Goal: Information Seeking & Learning: Compare options

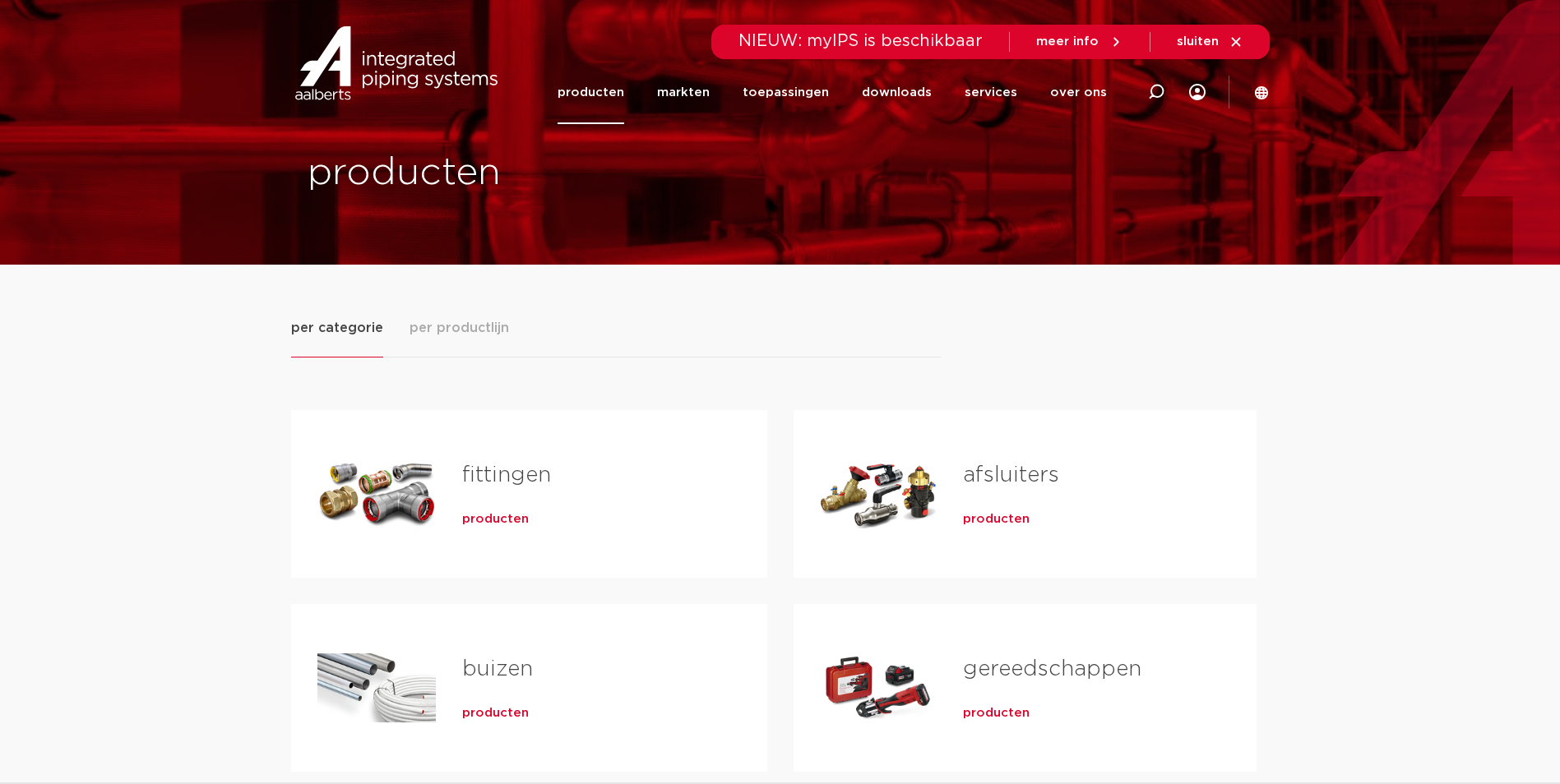
click at [495, 695] on div "buizen producten" at bounding box center [588, 689] width 305 height 115
click at [494, 711] on span "producten" at bounding box center [495, 714] width 66 height 16
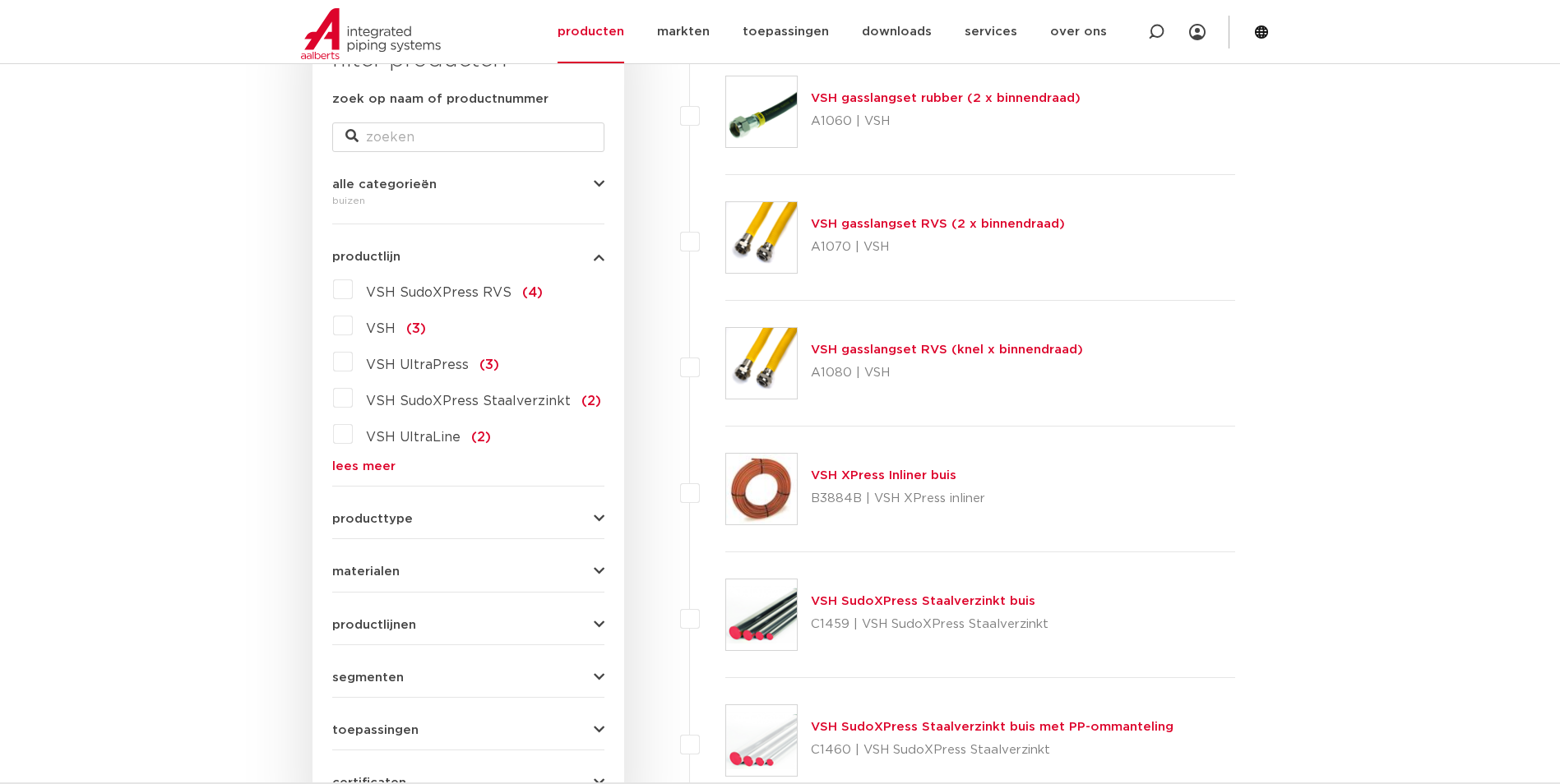
click at [353, 286] on label "VSH SudoXPress RVS (4)" at bounding box center [447, 289] width 190 height 27
click at [0, 0] on input "VSH SudoXPress RVS (4)" at bounding box center [0, 0] width 0 height 0
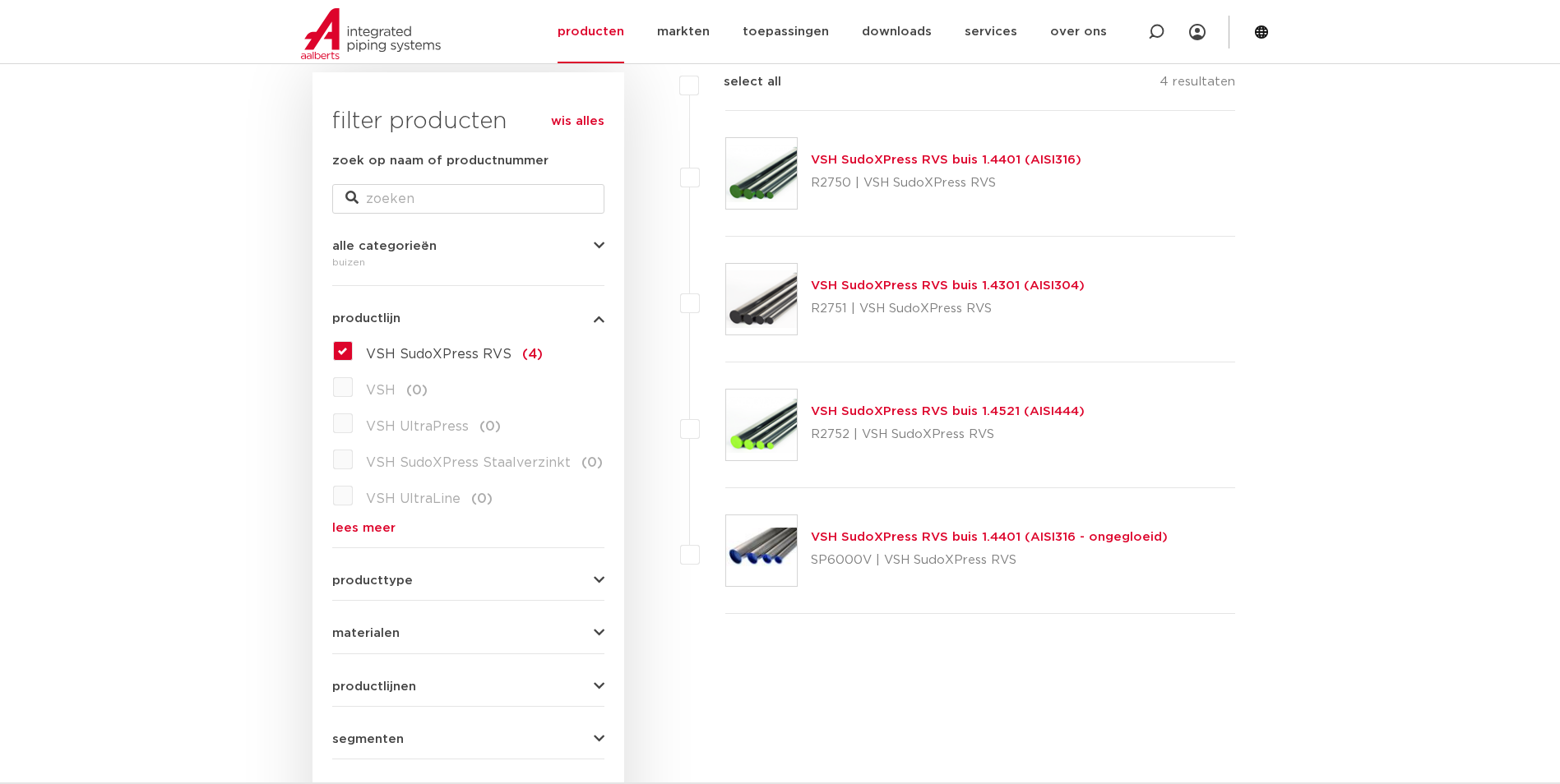
scroll to position [224, 0]
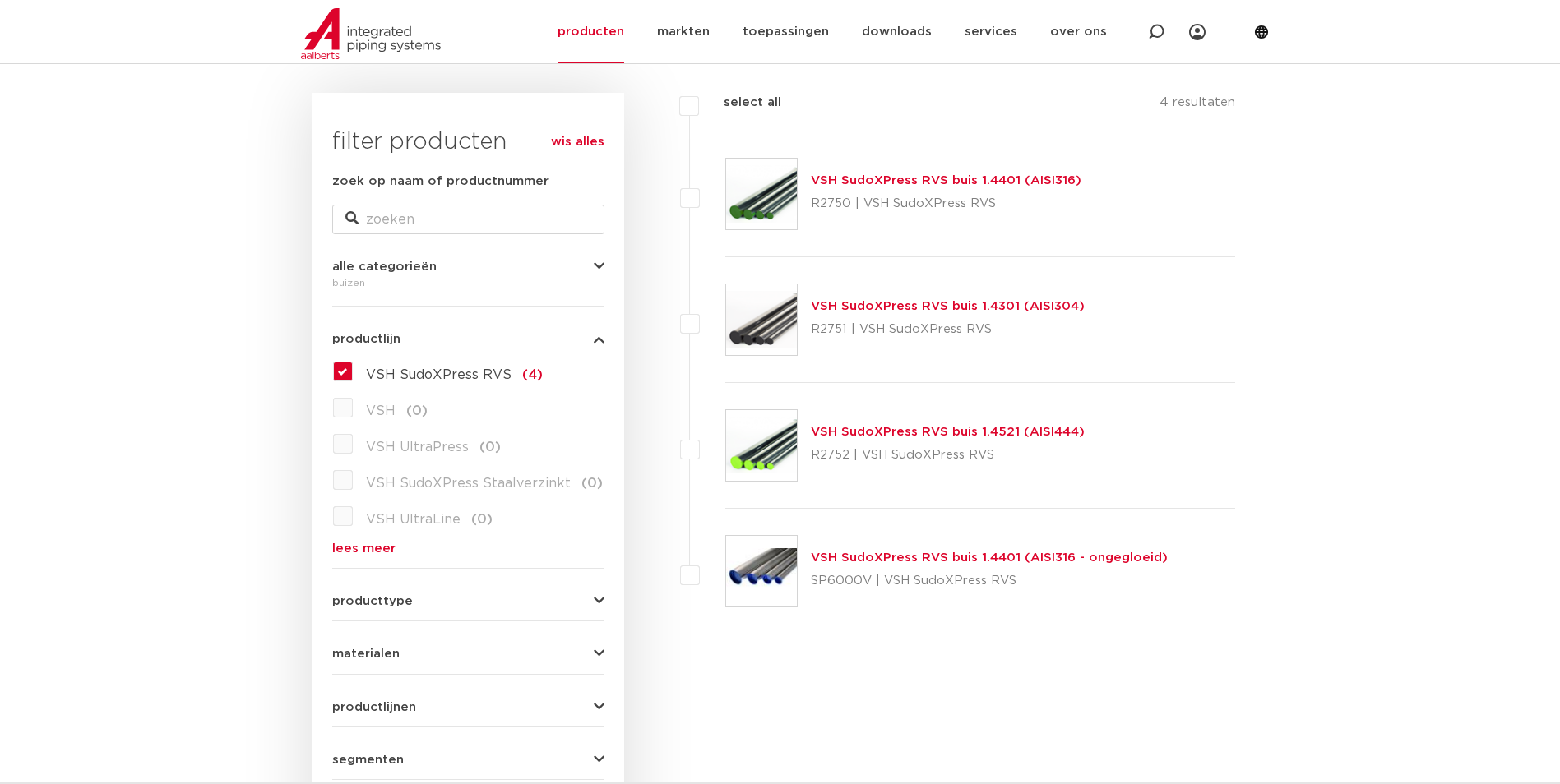
click at [408, 379] on span "VSH SudoXPress RVS" at bounding box center [439, 374] width 145 height 13
click at [0, 0] on input "VSH SudoXPress RVS (4)" at bounding box center [0, 0] width 0 height 0
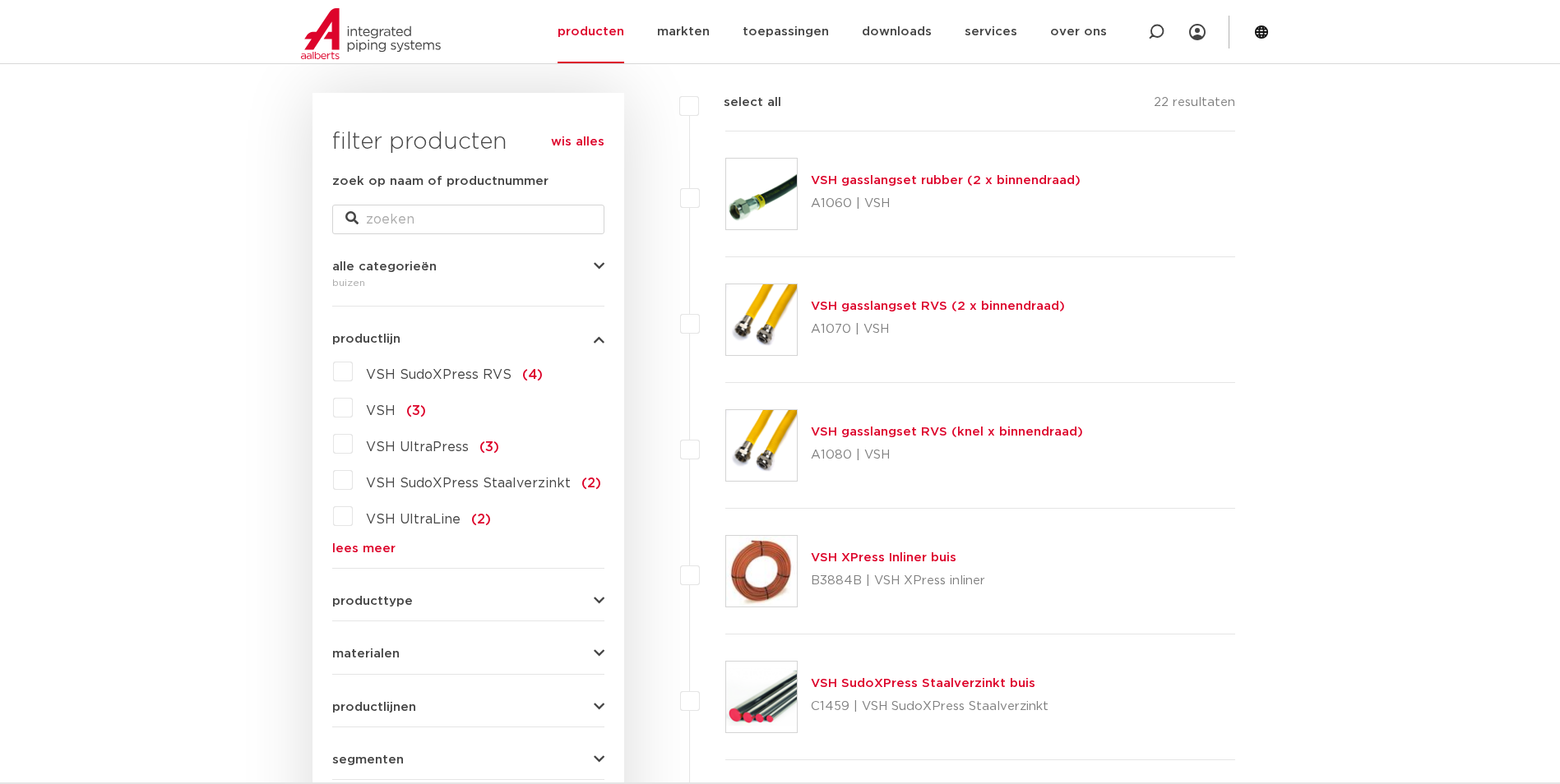
click at [359, 452] on label "VSH UltraPress (3)" at bounding box center [426, 444] width 146 height 27
click at [0, 0] on input "VSH UltraPress (3)" at bounding box center [0, 0] width 0 height 0
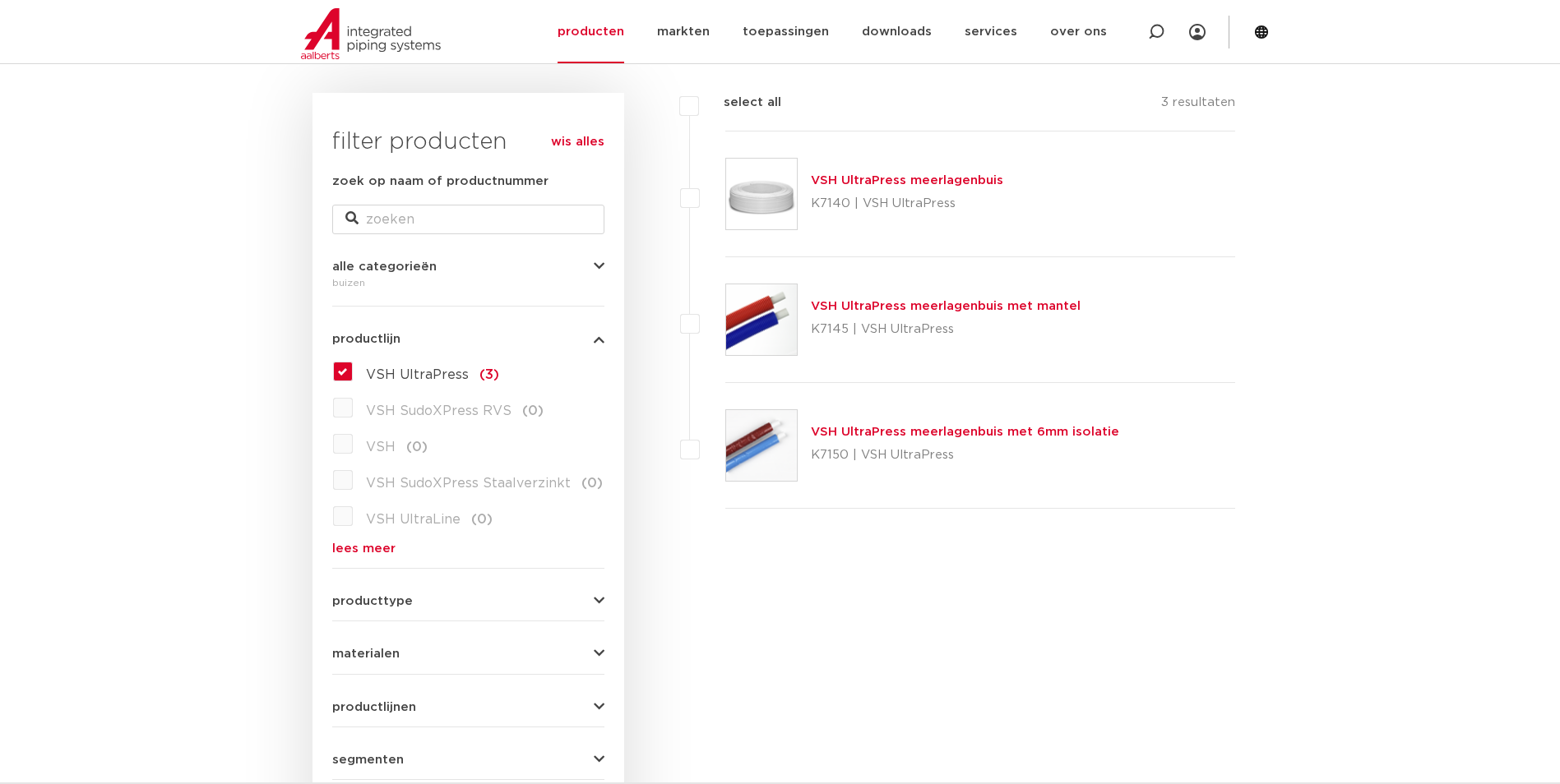
click at [374, 364] on label "VSH UltraPress (3)" at bounding box center [426, 371] width 146 height 27
click at [0, 0] on input "VSH UltraPress (3)" at bounding box center [0, 0] width 0 height 0
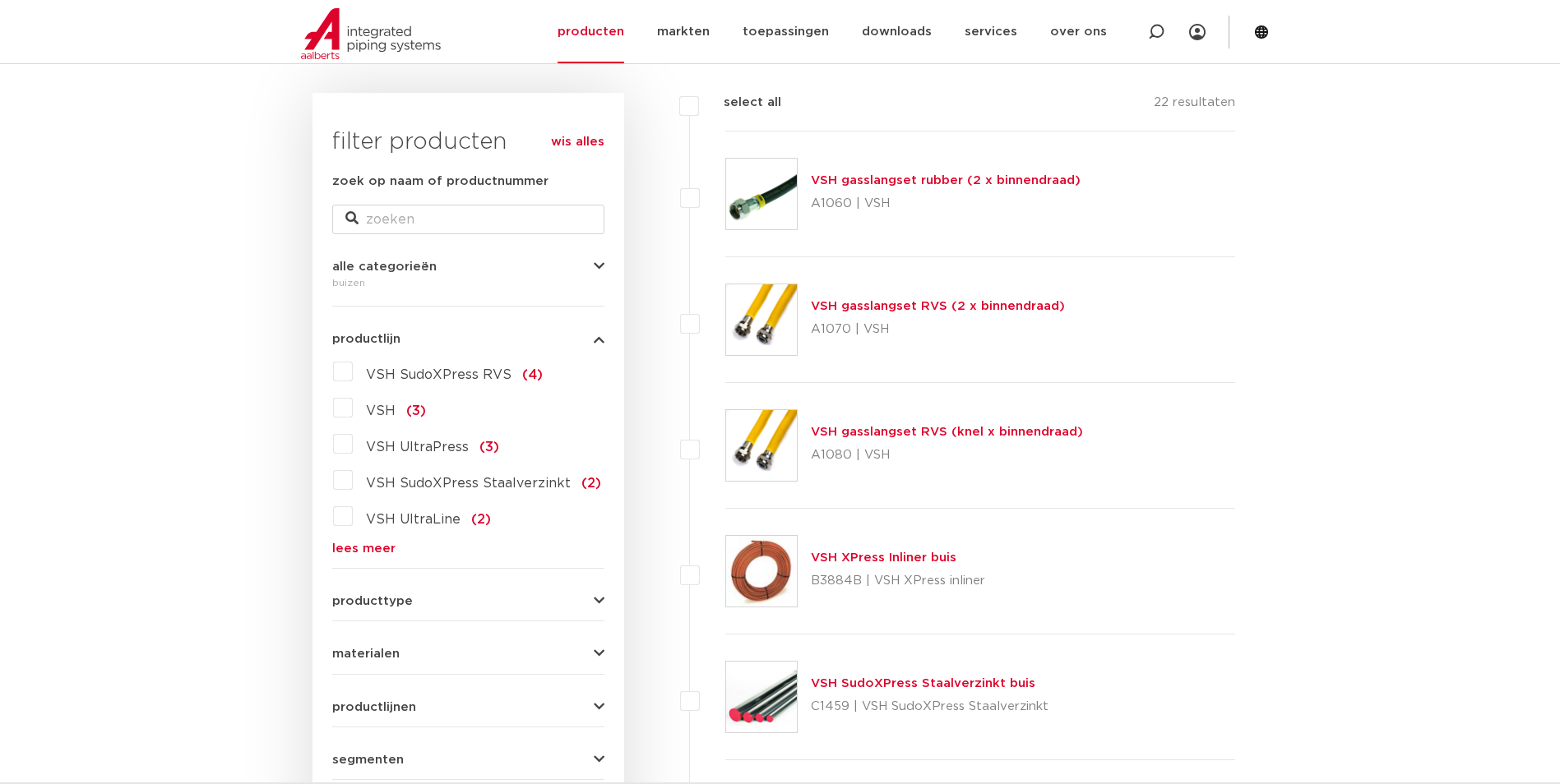
click at [353, 481] on label "VSH SudoXPress Staalverzinkt (2)" at bounding box center [476, 480] width 249 height 27
click at [0, 0] on input "VSH SudoXPress Staalverzinkt (2)" at bounding box center [0, 0] width 0 height 0
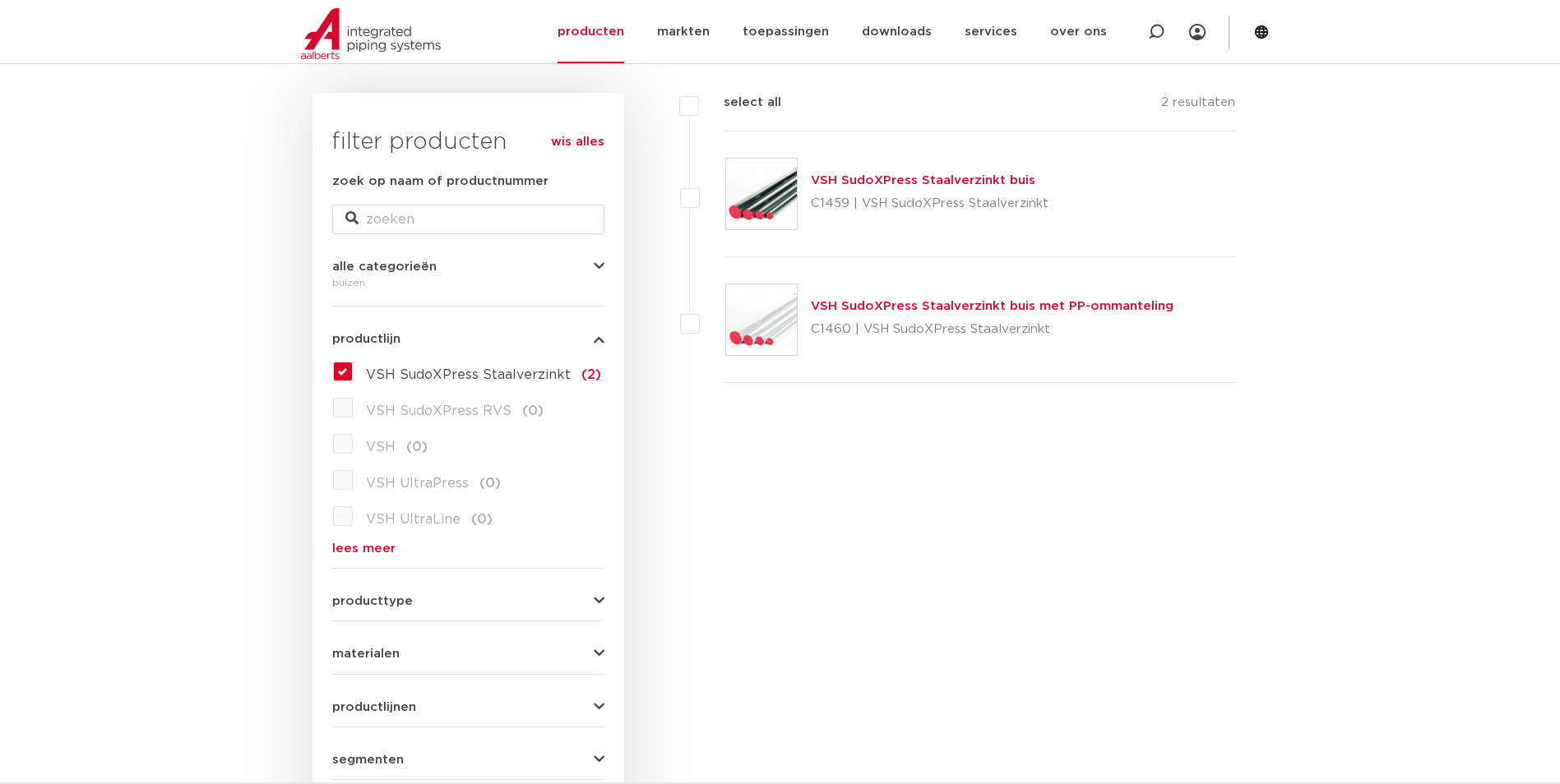
scroll to position [224, 0]
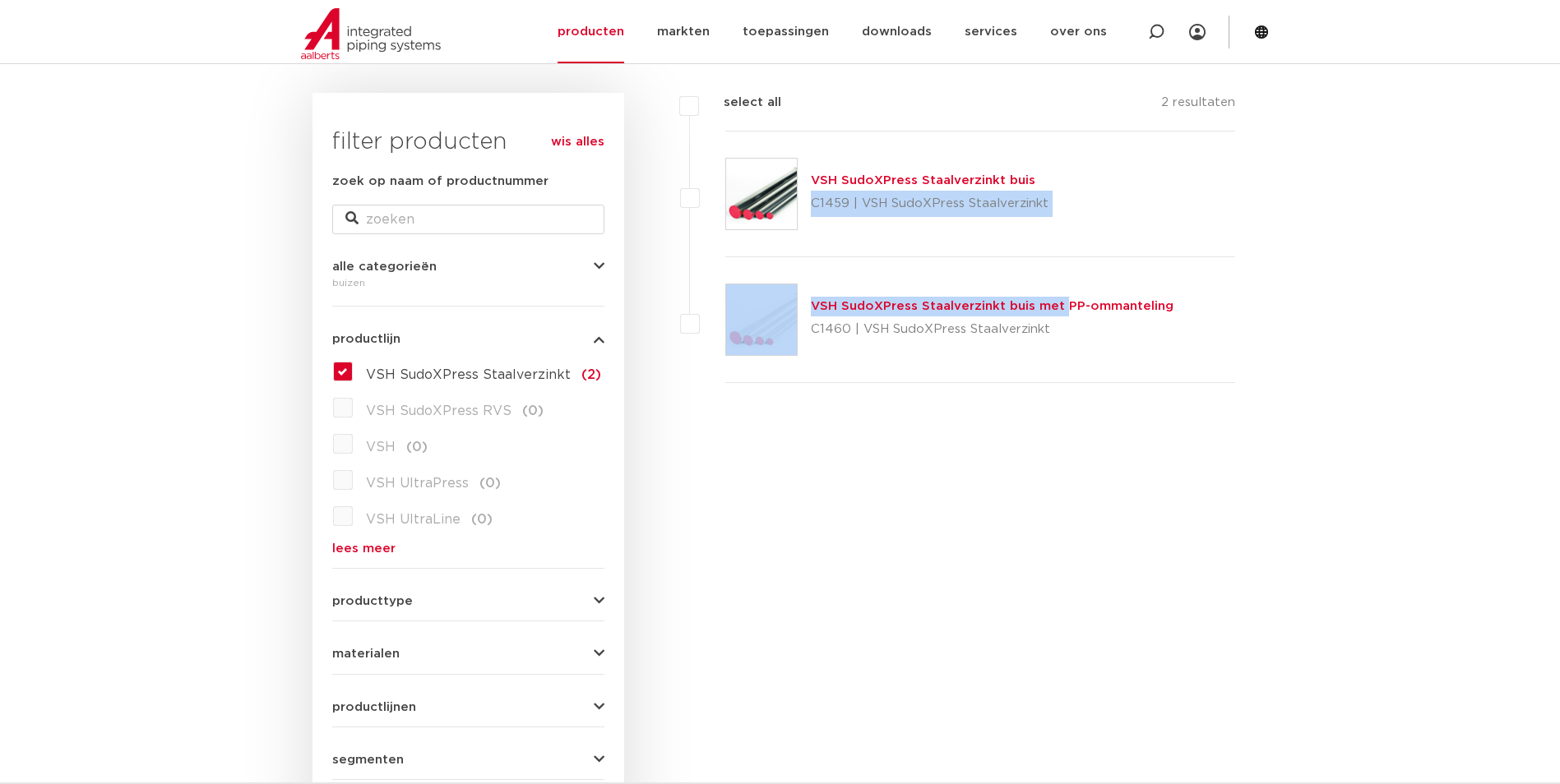
drag, startPoint x: 1063, startPoint y: 175, endPoint x: 992, endPoint y: 303, distance: 146.4
click at [992, 303] on ul "VSH SudoXPress Staalverzinkt buis C1459 | VSH SudoXPress Staalverzinkt" at bounding box center [962, 257] width 547 height 252
